Goal: Task Accomplishment & Management: Use online tool/utility

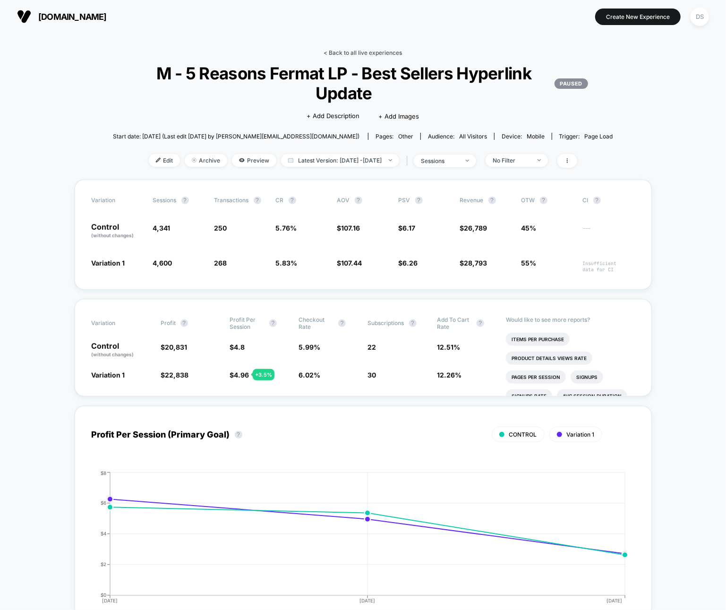
click at [365, 53] on link "< Back to all live experiences" at bounding box center [363, 52] width 78 height 7
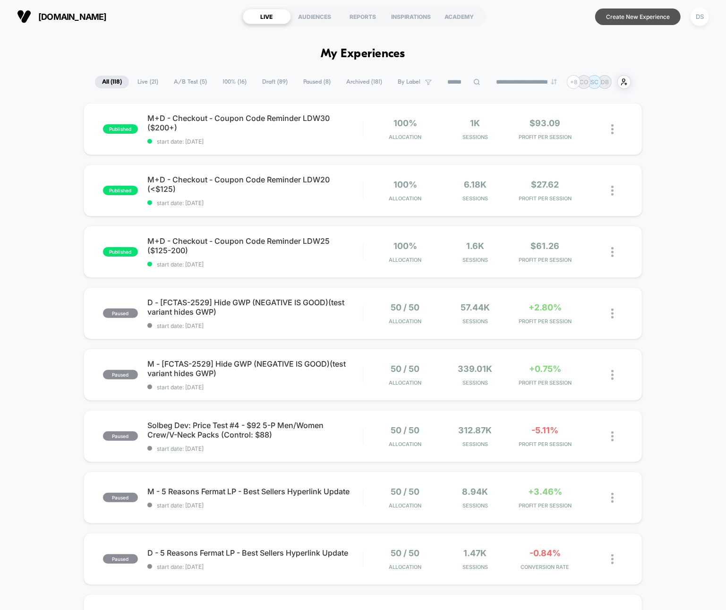
click at [625, 18] on button "Create New Experience" at bounding box center [637, 16] width 85 height 17
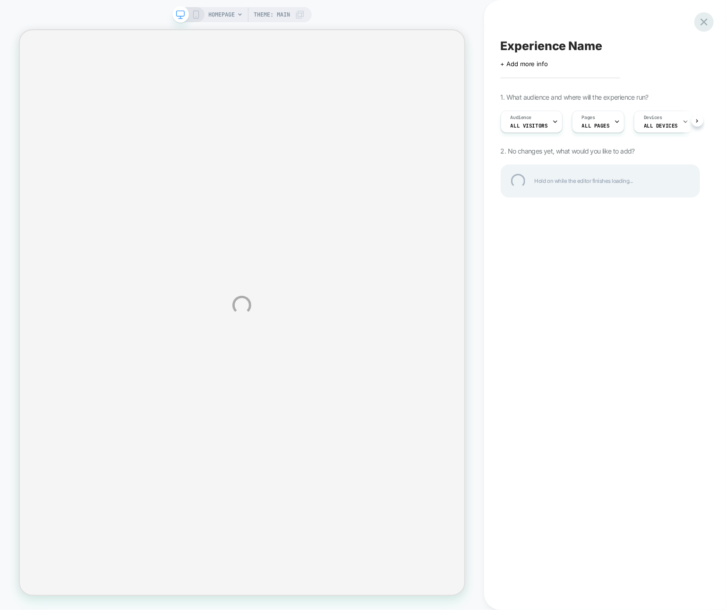
click at [702, 22] on div at bounding box center [703, 21] width 19 height 19
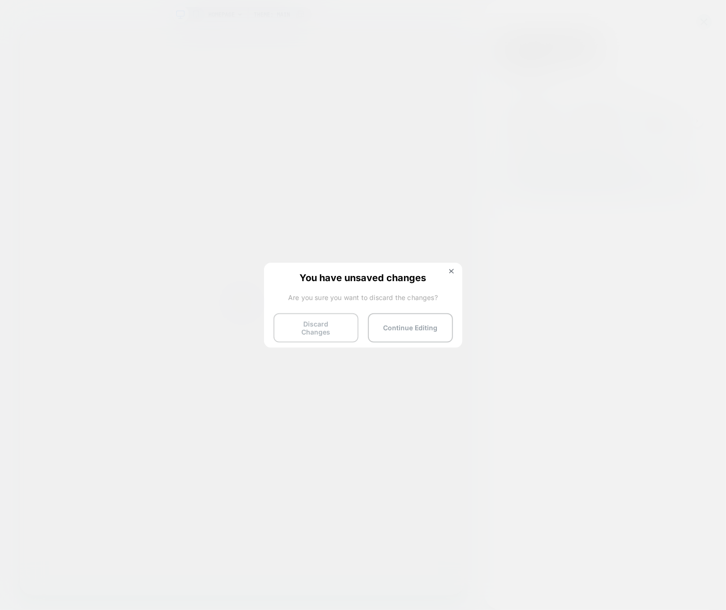
click at [320, 335] on button "Discard Changes" at bounding box center [315, 327] width 85 height 29
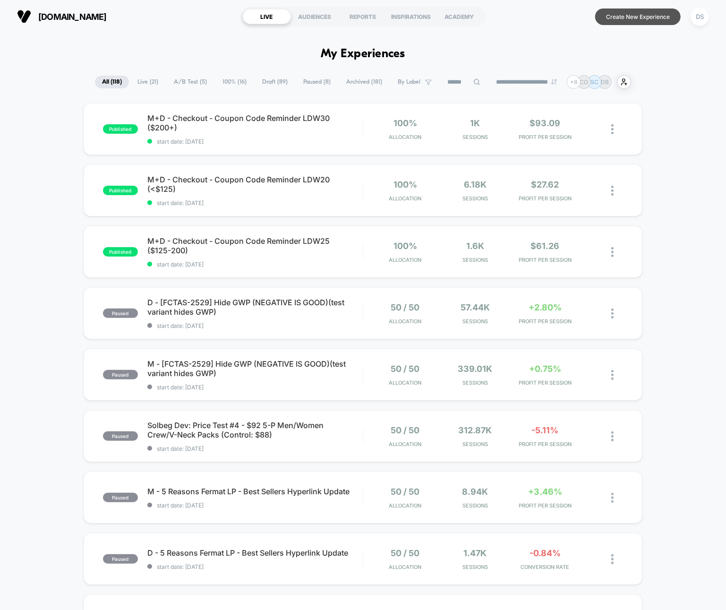
click at [612, 24] on button "Create New Experience" at bounding box center [637, 16] width 85 height 17
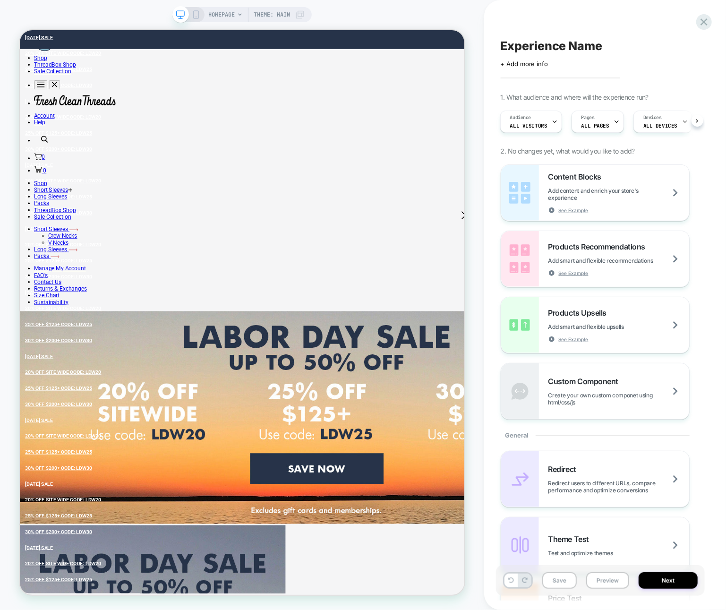
scroll to position [2, 0]
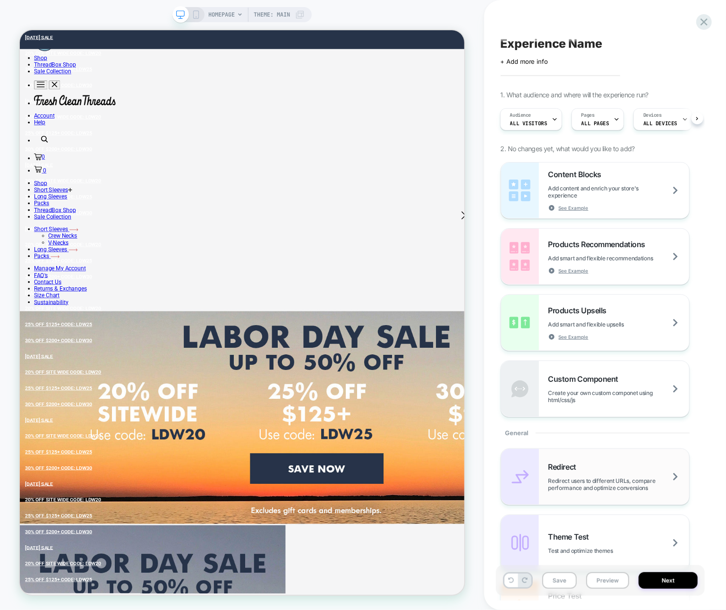
click at [582, 470] on div "Redirect Redirect users to different URLs, compare performance and optimize con…" at bounding box center [618, 476] width 141 height 29
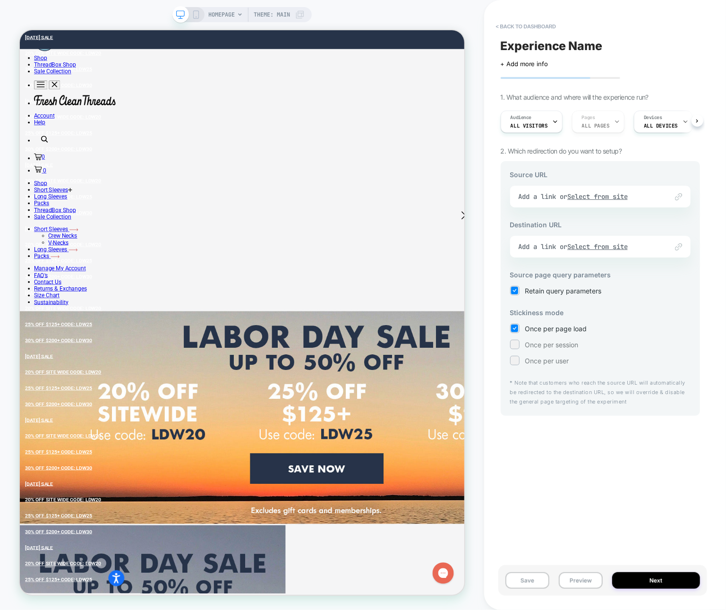
scroll to position [0, 0]
click at [596, 204] on div "Link to Add a link or Select from site" at bounding box center [600, 197] width 180 height 22
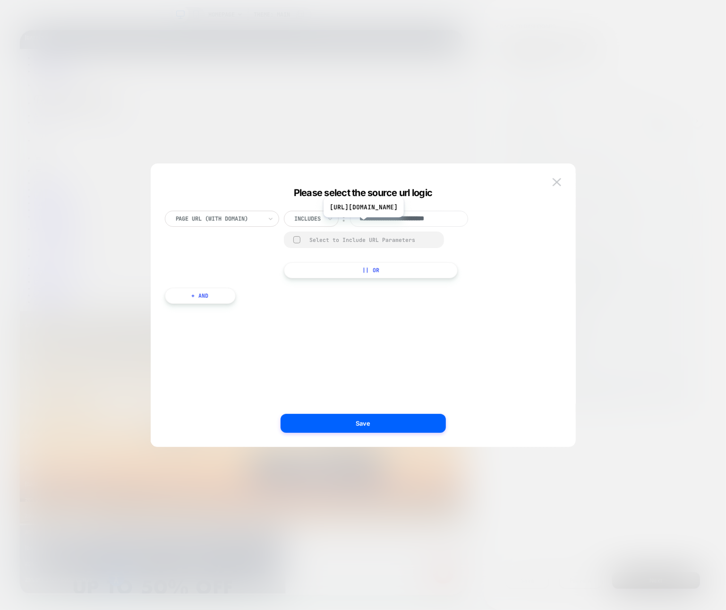
click at [379, 224] on input "**********" at bounding box center [409, 219] width 118 height 16
paste input "**********"
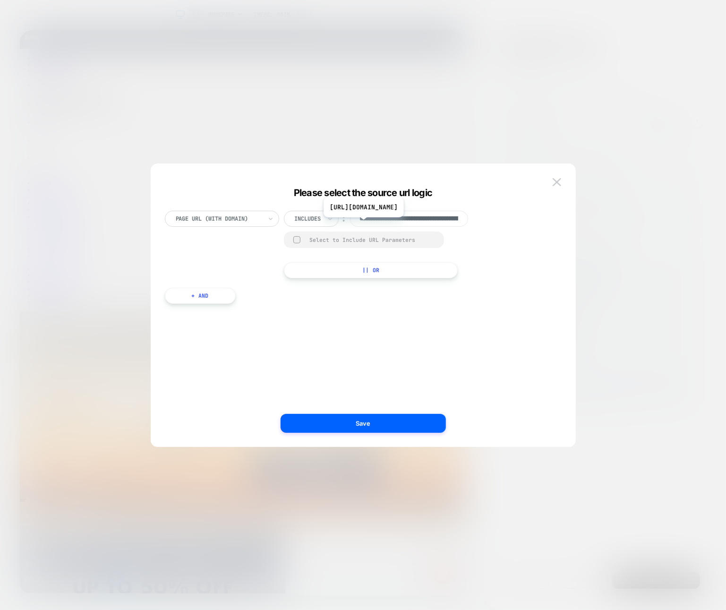
scroll to position [0, 88]
type input "**********"
click at [361, 423] on button "Save" at bounding box center [362, 423] width 165 height 19
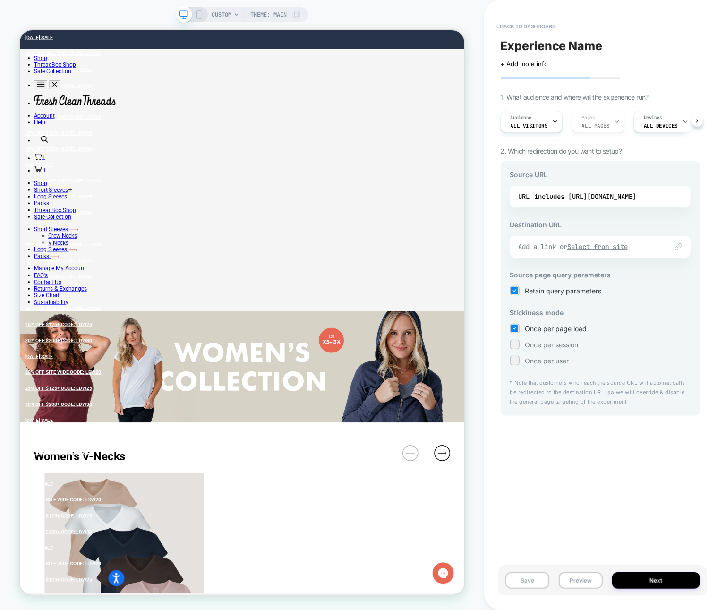
scroll to position [0, 0]
click at [595, 244] on u "Select from site" at bounding box center [597, 246] width 60 height 8
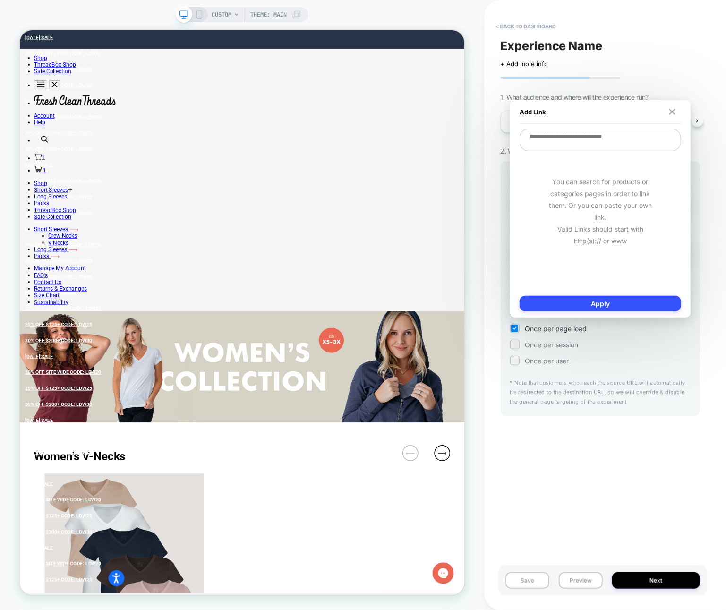
click at [668, 115] on button at bounding box center [672, 112] width 9 height 7
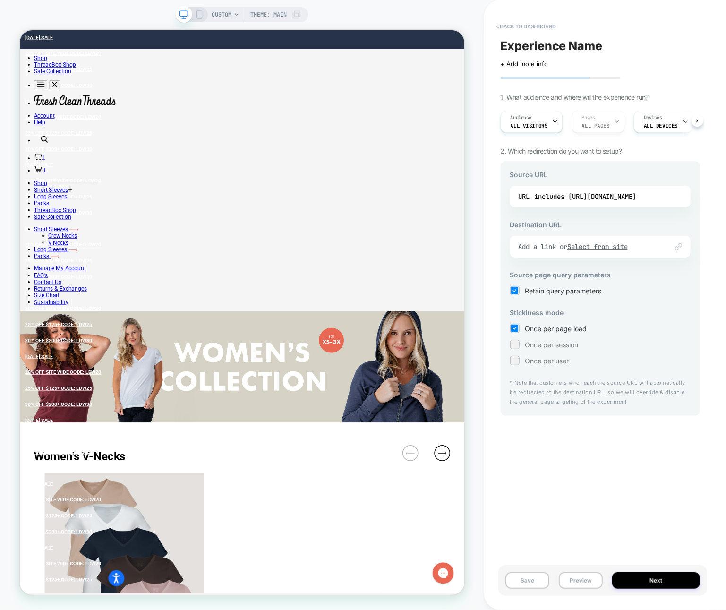
click at [573, 239] on div "Link to Add a link or Select from site" at bounding box center [600, 247] width 180 height 22
click at [577, 243] on u "Select from site" at bounding box center [597, 246] width 60 height 8
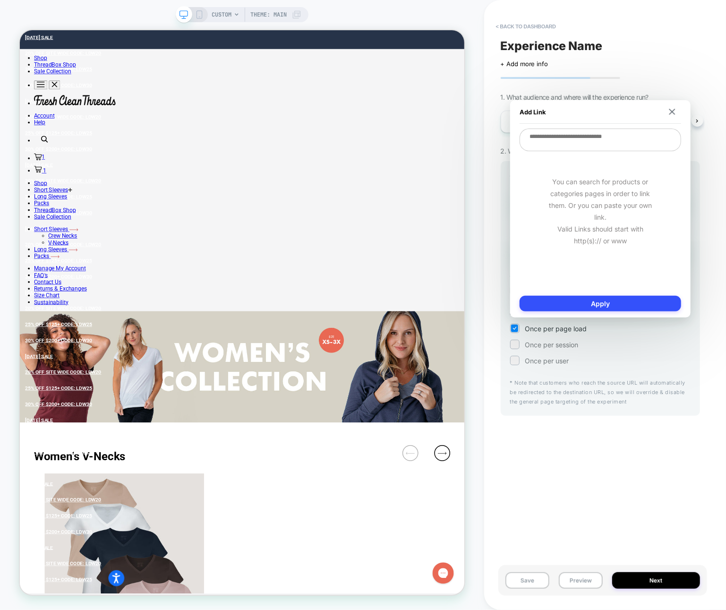
paste textarea "**********"
type textarea "**********"
click at [536, 298] on button "Apply" at bounding box center [599, 304] width 161 height 16
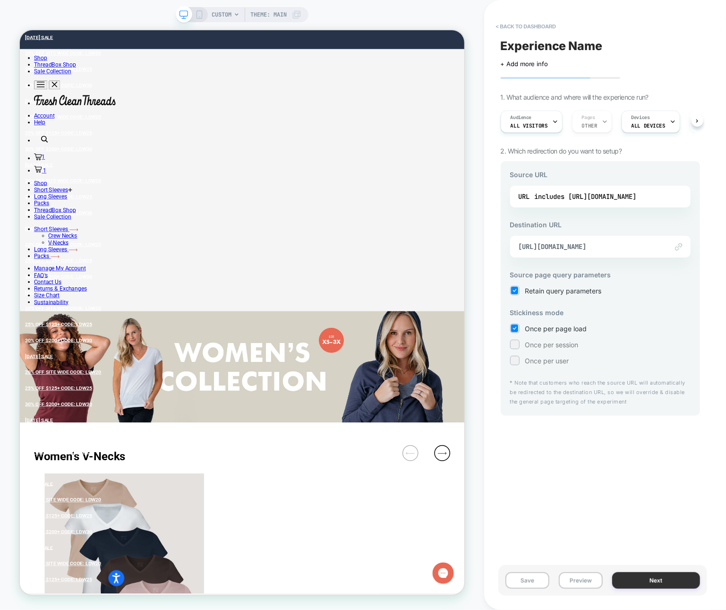
click at [662, 575] on button "Next" at bounding box center [656, 580] width 88 height 17
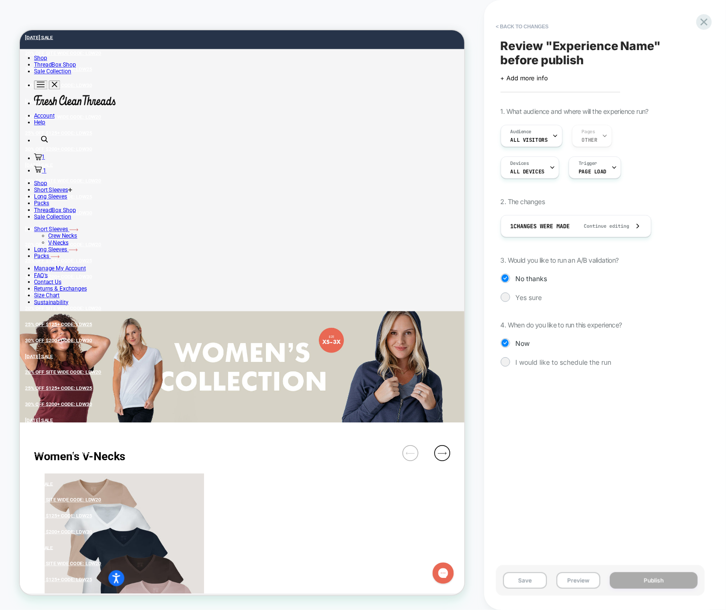
click at [623, 513] on div "Review " Experience Name " before publish Click to edit experience details + Ad…" at bounding box center [600, 304] width 209 height 591
click at [553, 47] on span "Review " Experience Name " before publish" at bounding box center [599, 53] width 199 height 28
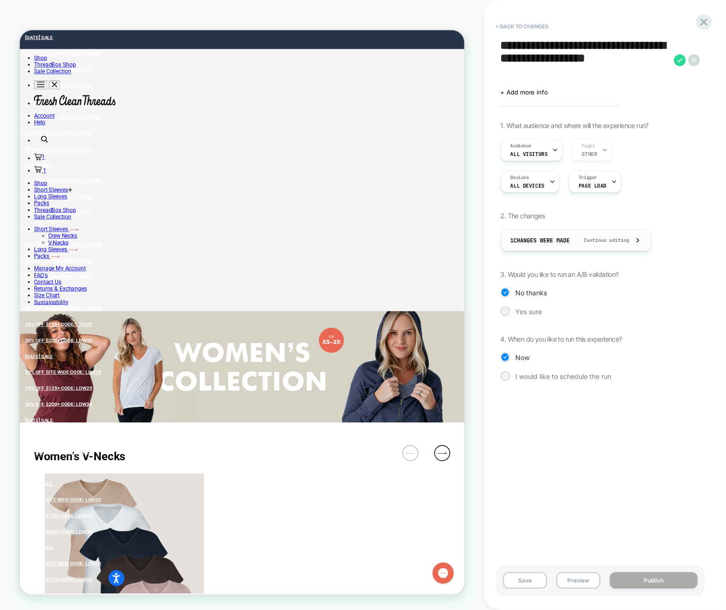
type textarea "**********"
click at [594, 243] on div "1 Changes were made Continue editing" at bounding box center [575, 239] width 131 height 21
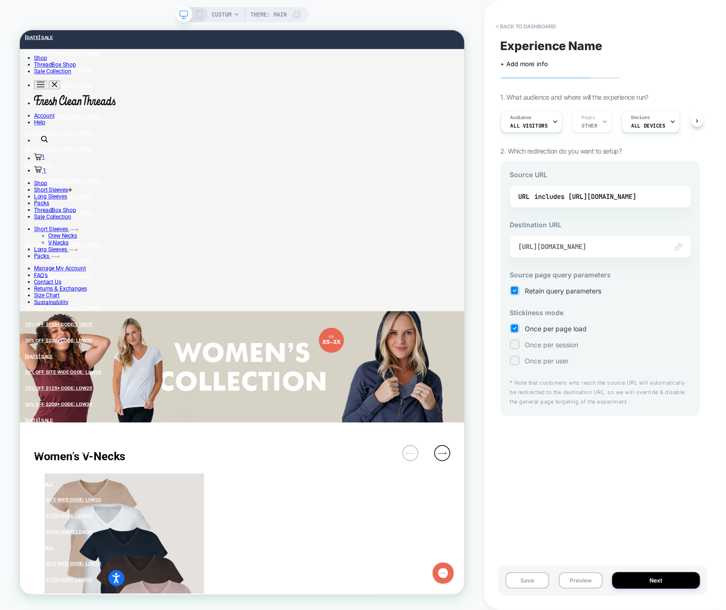
click at [502, 39] on span "Experience Name" at bounding box center [551, 46] width 102 height 14
click at [504, 24] on button "< back to dashboard" at bounding box center [525, 26] width 69 height 15
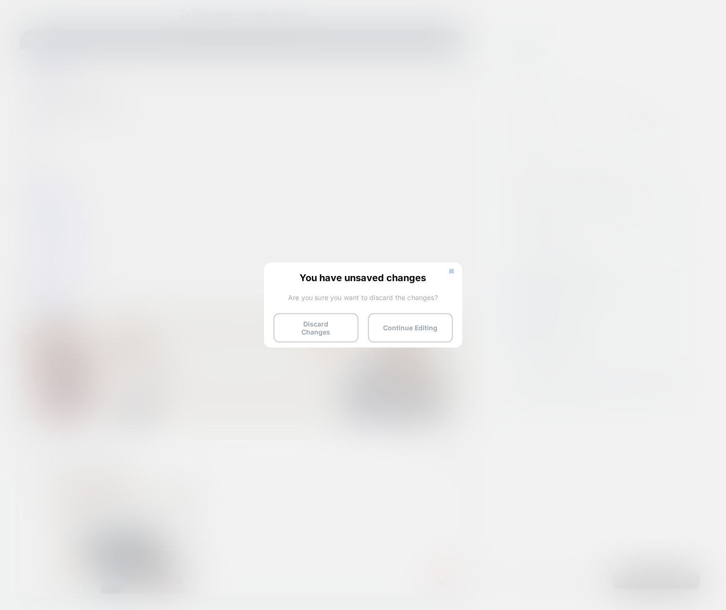
click at [452, 268] on div "You have unsaved changes Are you sure you want to discard the changes? Discard …" at bounding box center [363, 305] width 198 height 84
click at [451, 259] on div at bounding box center [363, 305] width 726 height 610
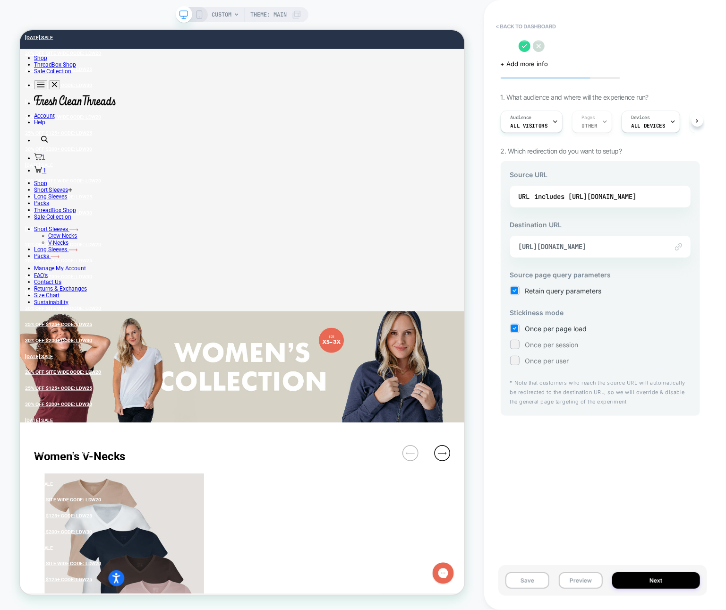
click at [520, 52] on div "Click to edit experience details + Add more info" at bounding box center [599, 53] width 199 height 30
click at [514, 50] on textarea at bounding box center [506, 46] width 13 height 14
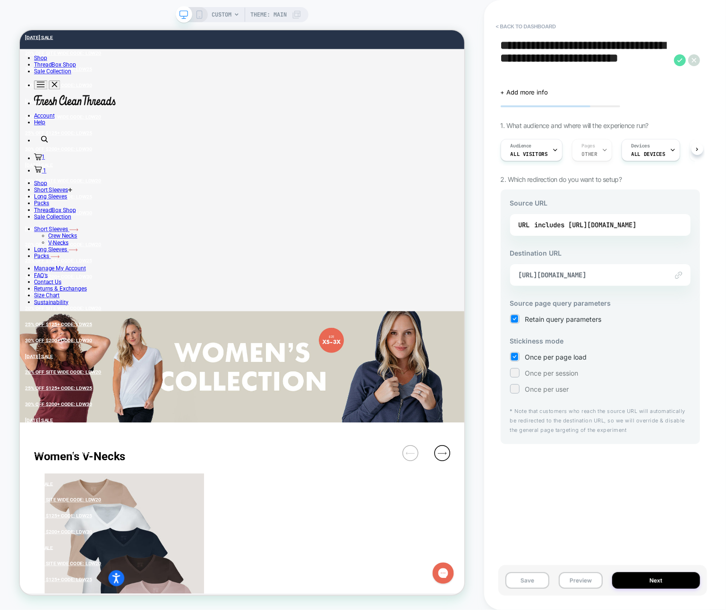
type textarea "**********"
click at [683, 61] on icon at bounding box center [680, 60] width 12 height 12
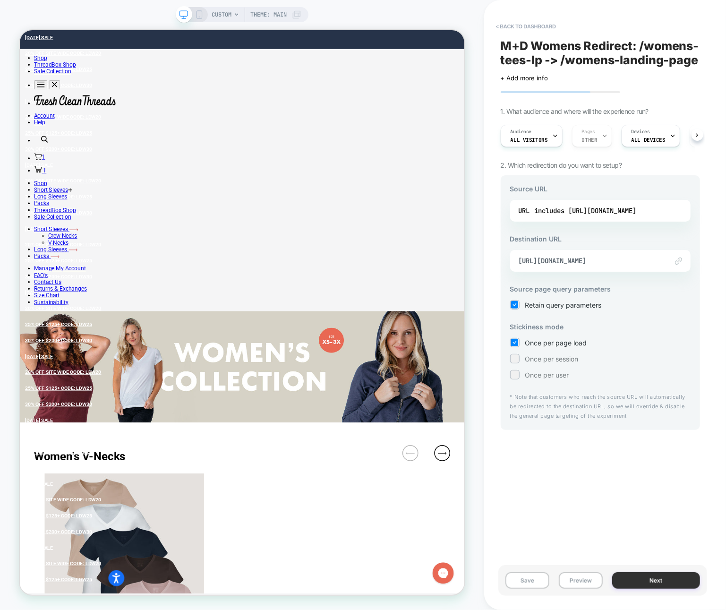
click at [626, 583] on button "Next" at bounding box center [656, 580] width 88 height 17
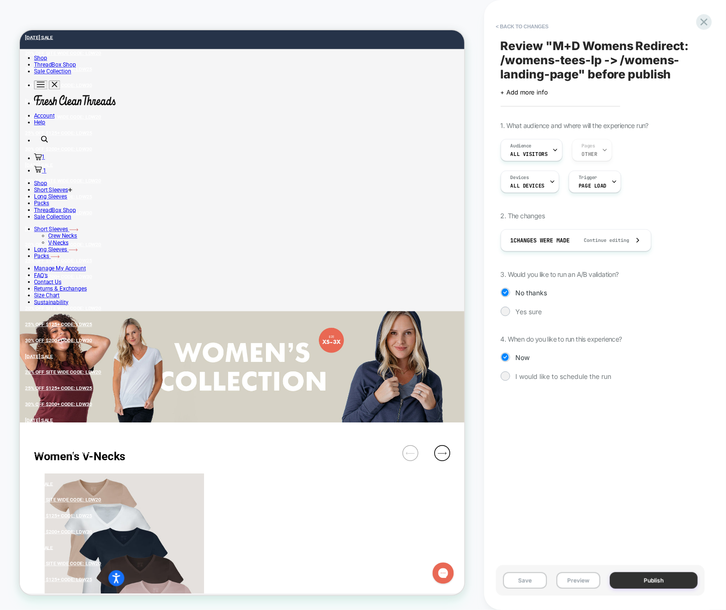
click at [626, 583] on button "Publish" at bounding box center [654, 580] width 88 height 17
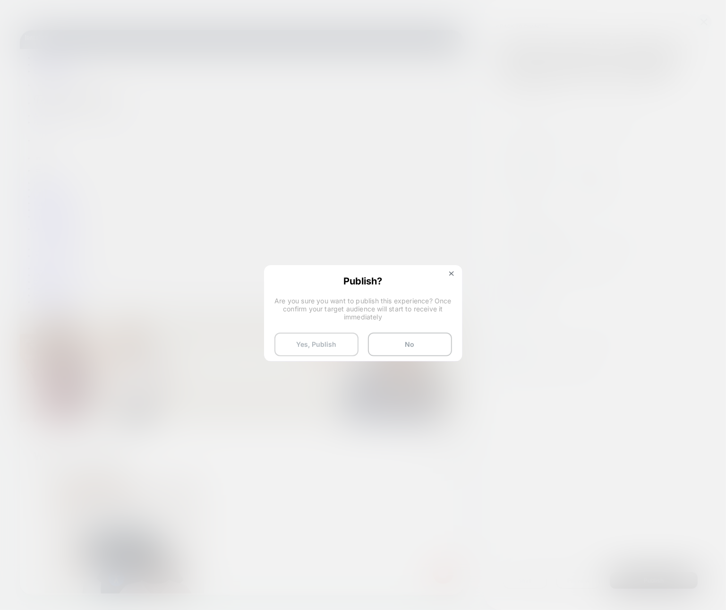
click at [304, 353] on button "Yes, Publish" at bounding box center [316, 344] width 84 height 24
